Goal: Task Accomplishment & Management: Use online tool/utility

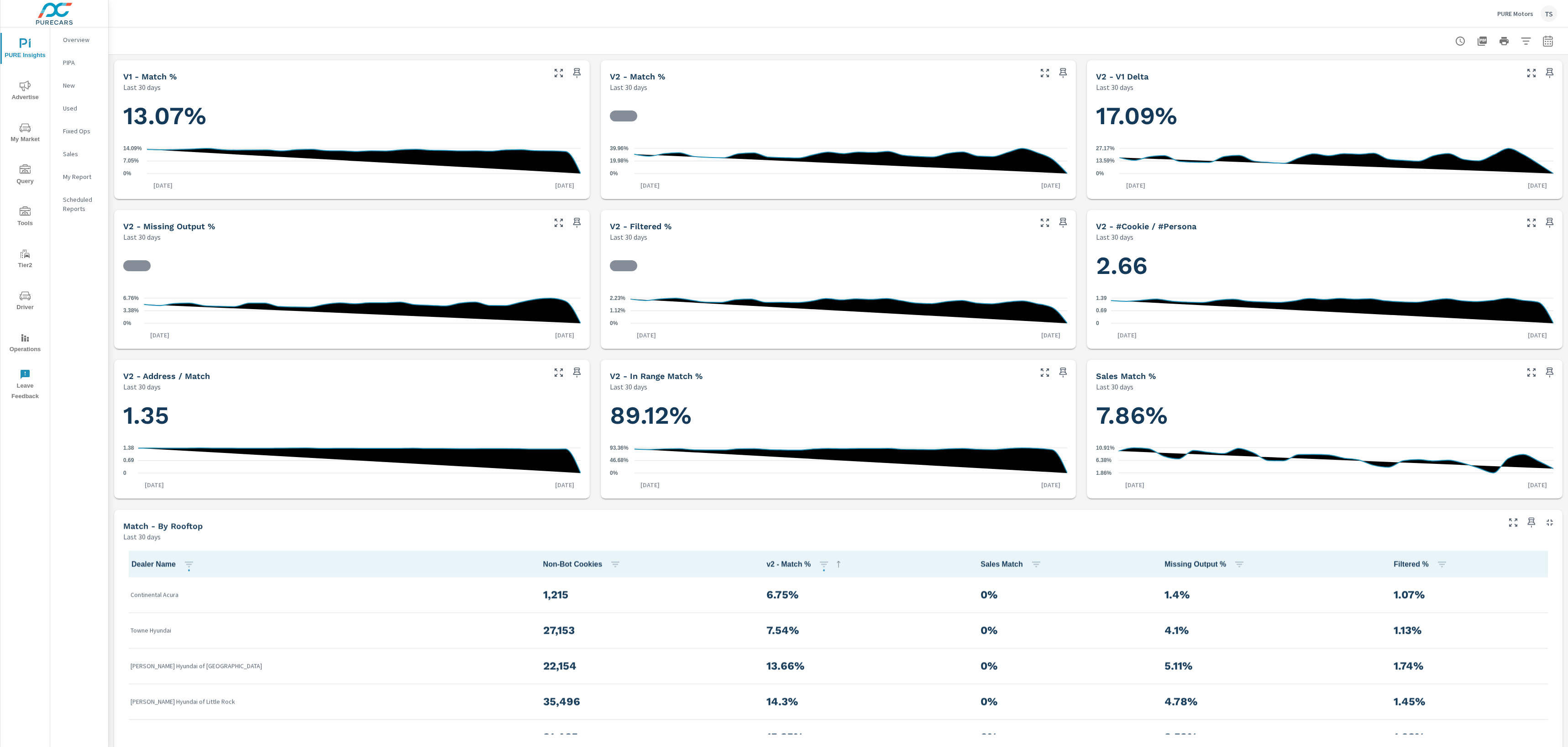
scroll to position [457, 0]
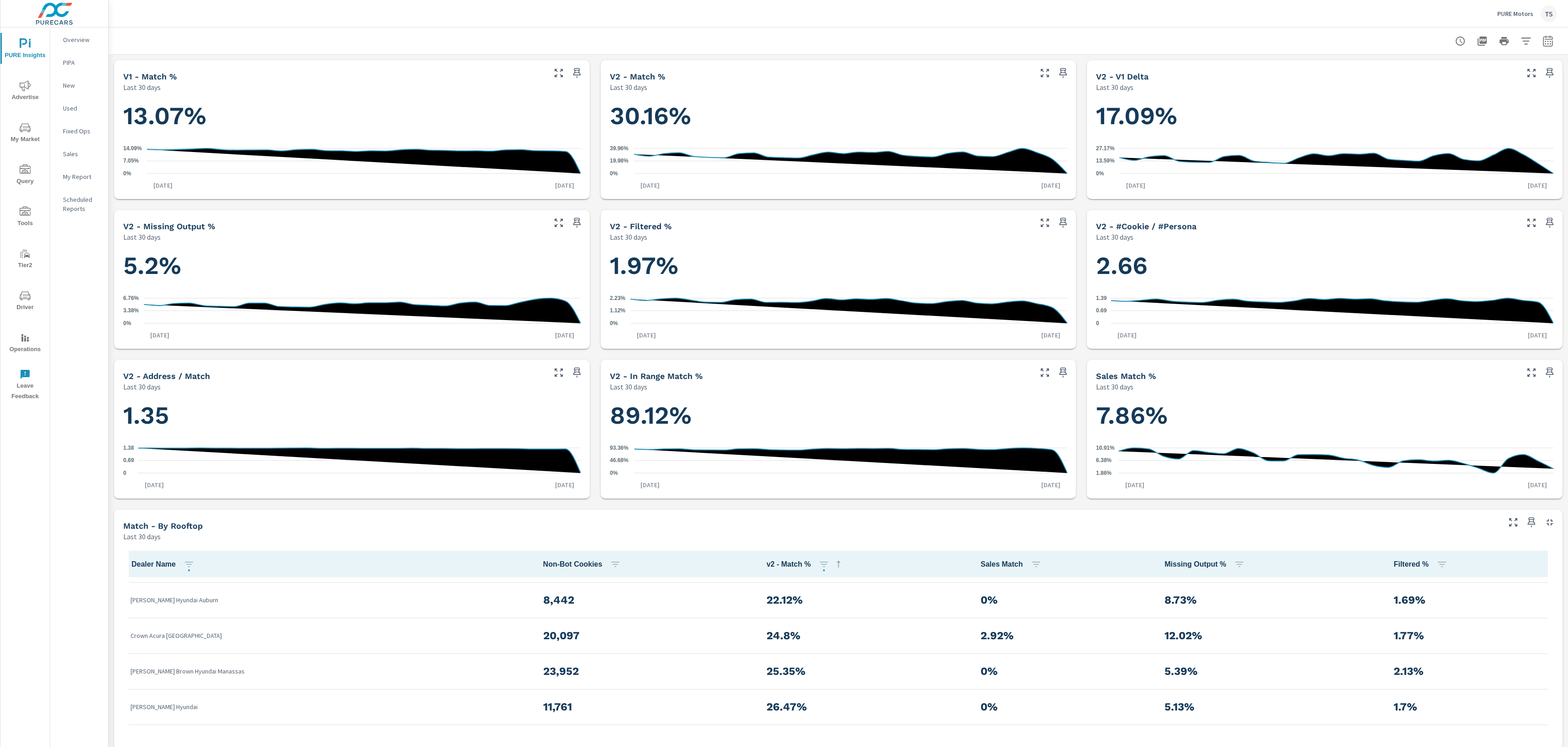
click at [1533, 34] on div at bounding box center [1504, 41] width 106 height 18
click at [1530, 38] on icon "button" at bounding box center [1526, 41] width 11 height 11
click at [1493, 156] on li "PureIdentityProgram" at bounding box center [1466, 154] width 139 height 23
drag, startPoint x: 1461, startPoint y: 215, endPoint x: 1457, endPoint y: 231, distance: 16.5
click at [1461, 216] on span "AutoMiner" at bounding box center [1476, 218] width 100 height 11
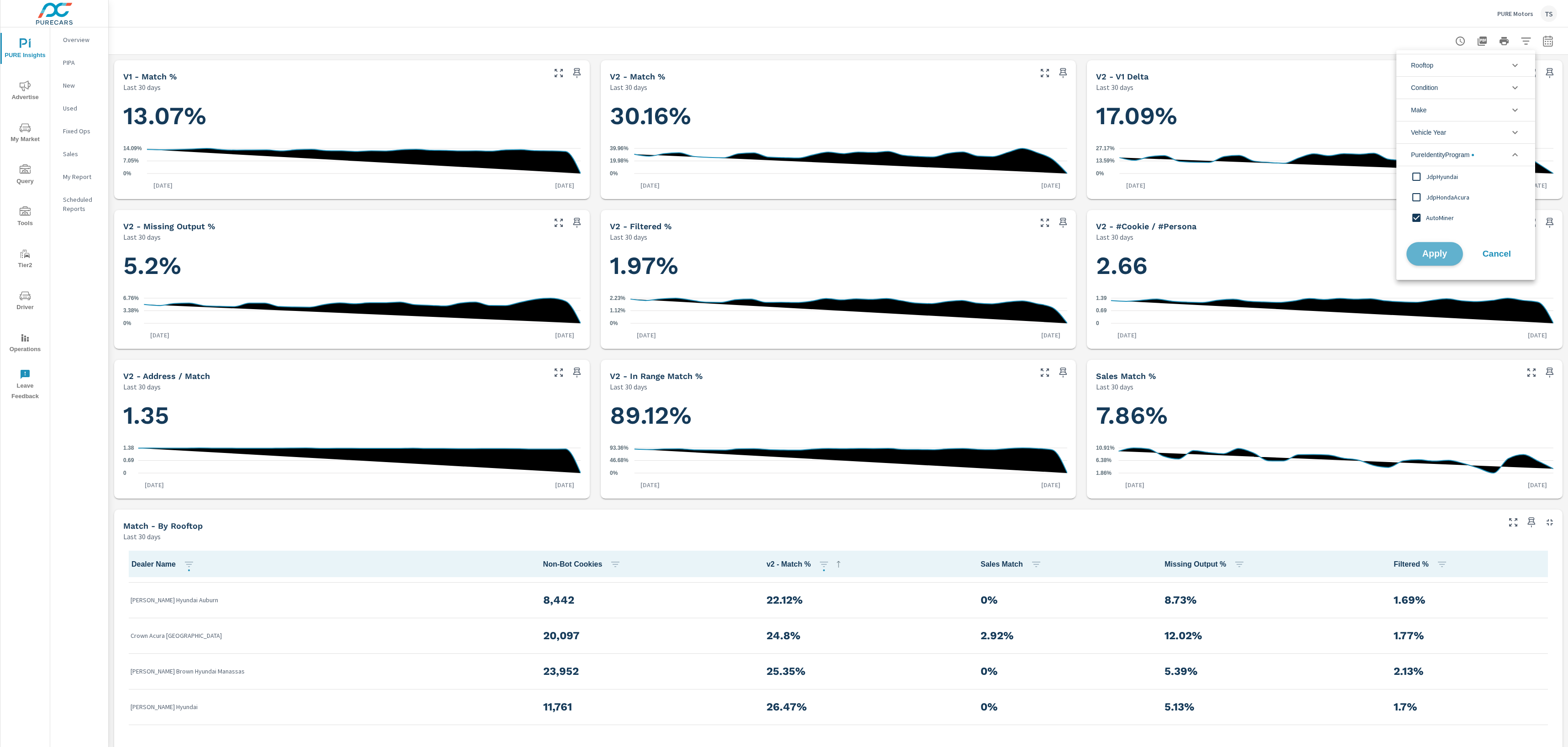
click at [1421, 264] on button "Apply" at bounding box center [1435, 253] width 57 height 24
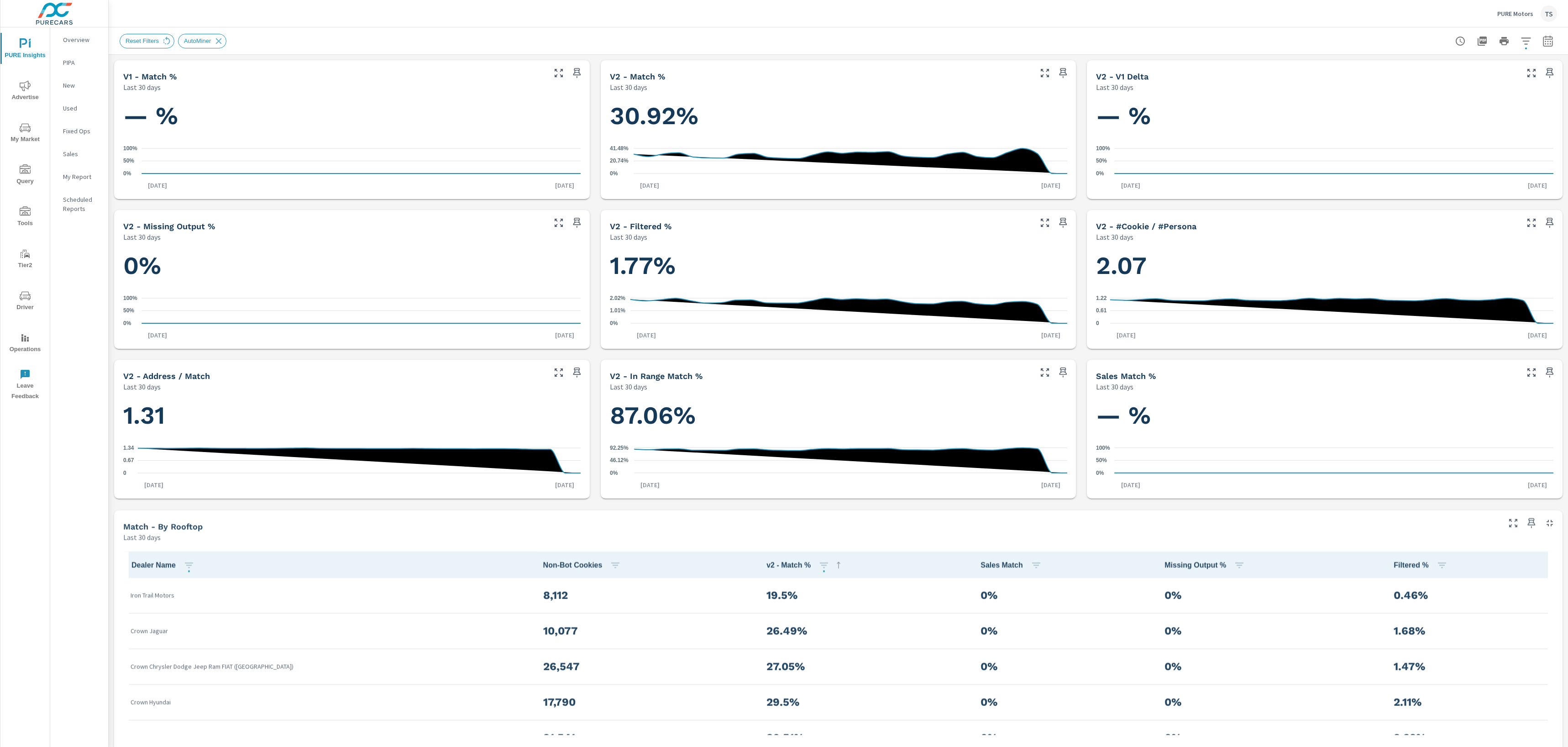
scroll to position [457, 0]
